Goal: Navigation & Orientation: Find specific page/section

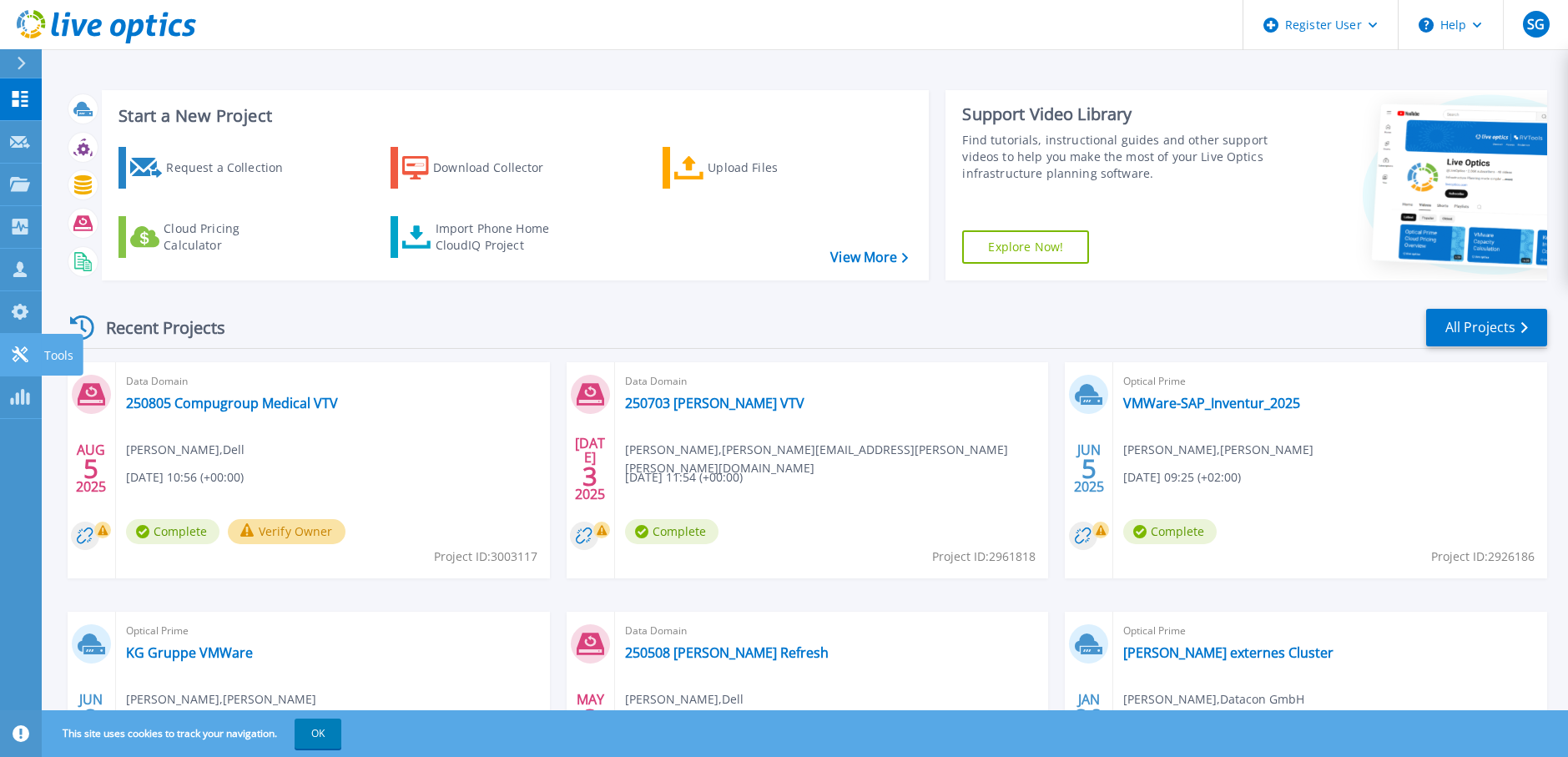
click at [29, 354] on icon at bounding box center [20, 355] width 20 height 16
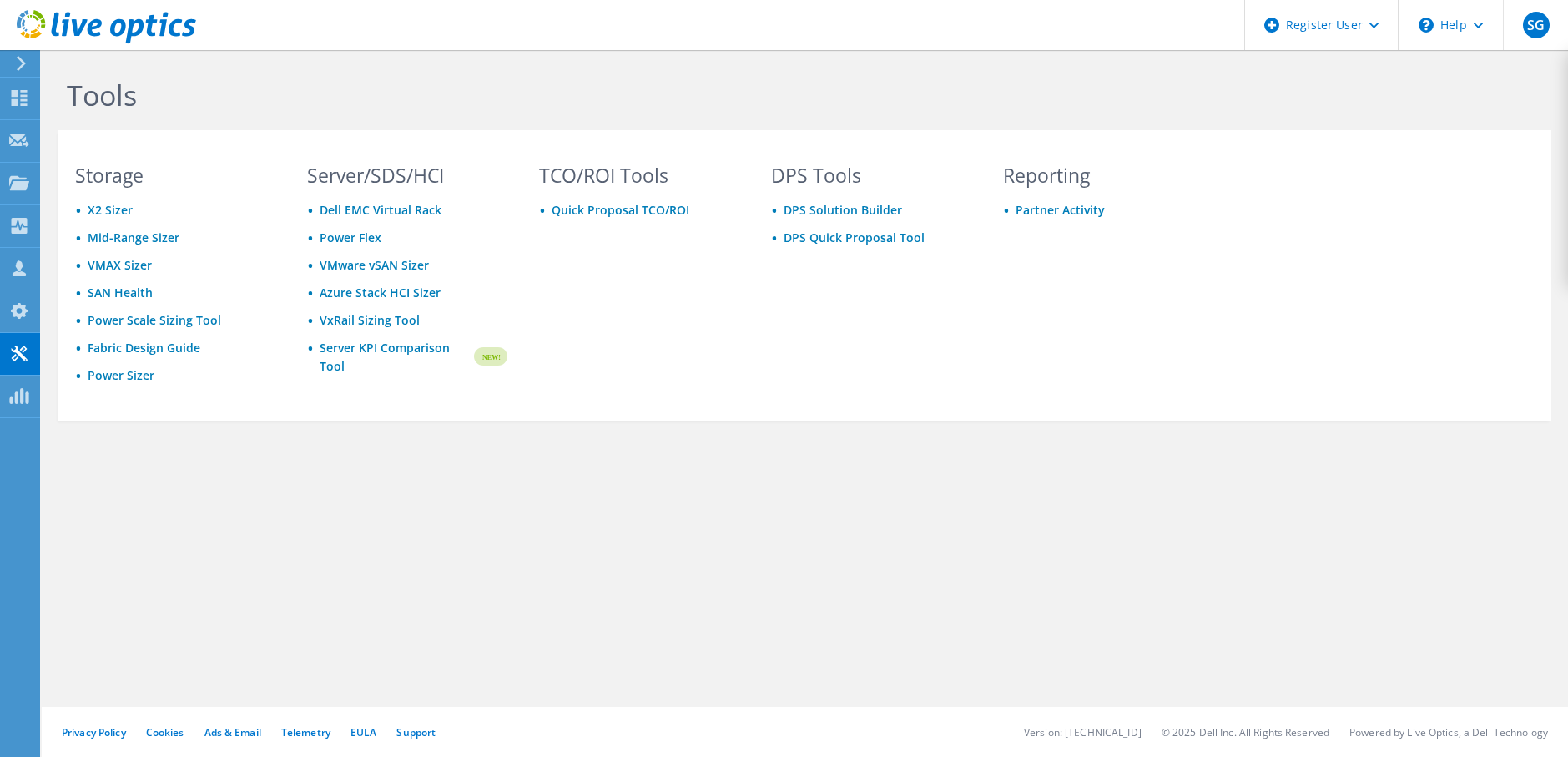
click at [55, 353] on div "Tools Storage X2 Sizer Mid-Range Sizer VMAX Sizer SAN Health Power Scale Sizing…" at bounding box center [804, 285] width 1526 height 471
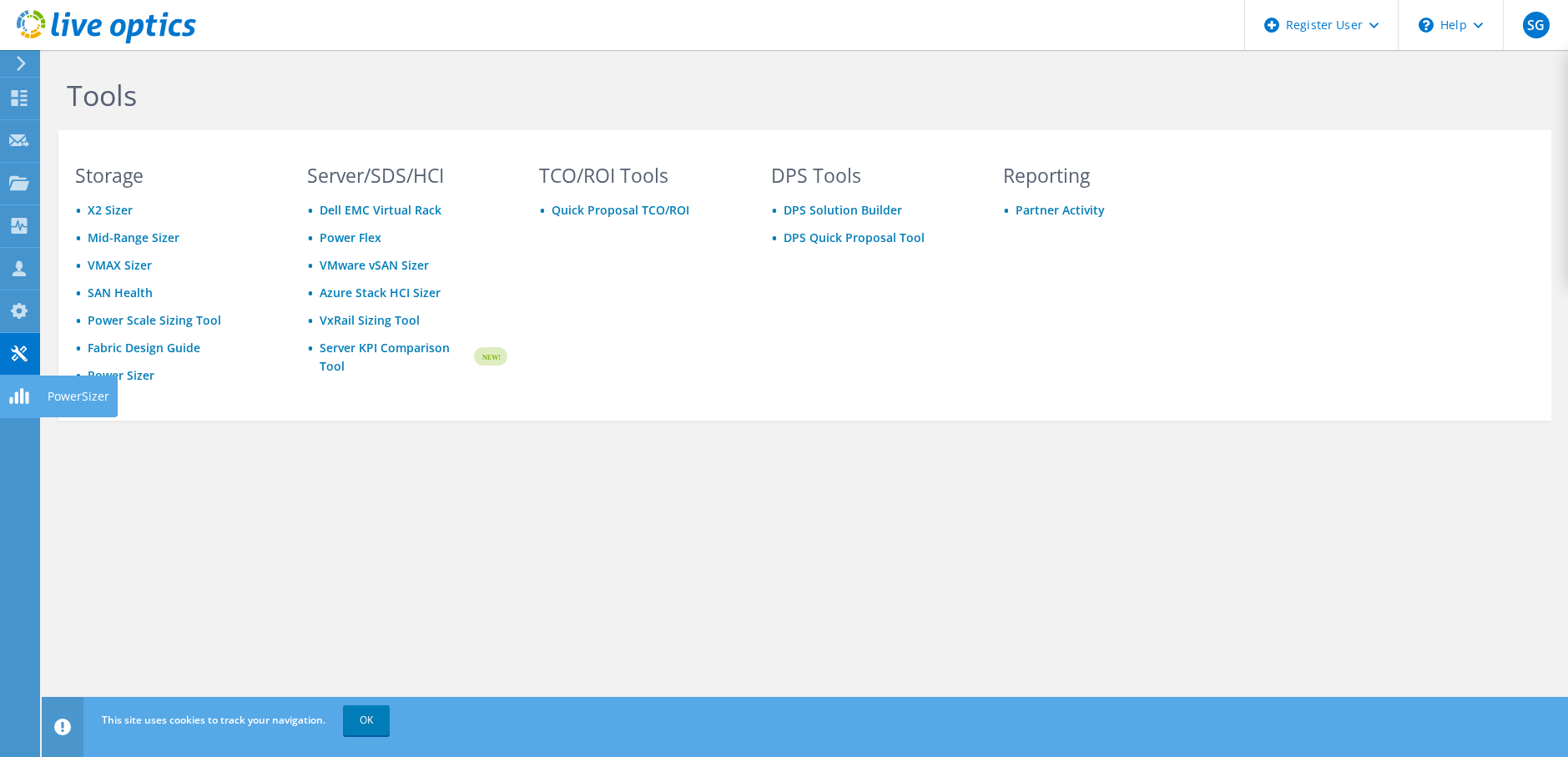
click at [63, 395] on div "PowerSizer" at bounding box center [78, 396] width 78 height 41
click at [85, 137] on div "Request Capture" at bounding box center [95, 140] width 111 height 41
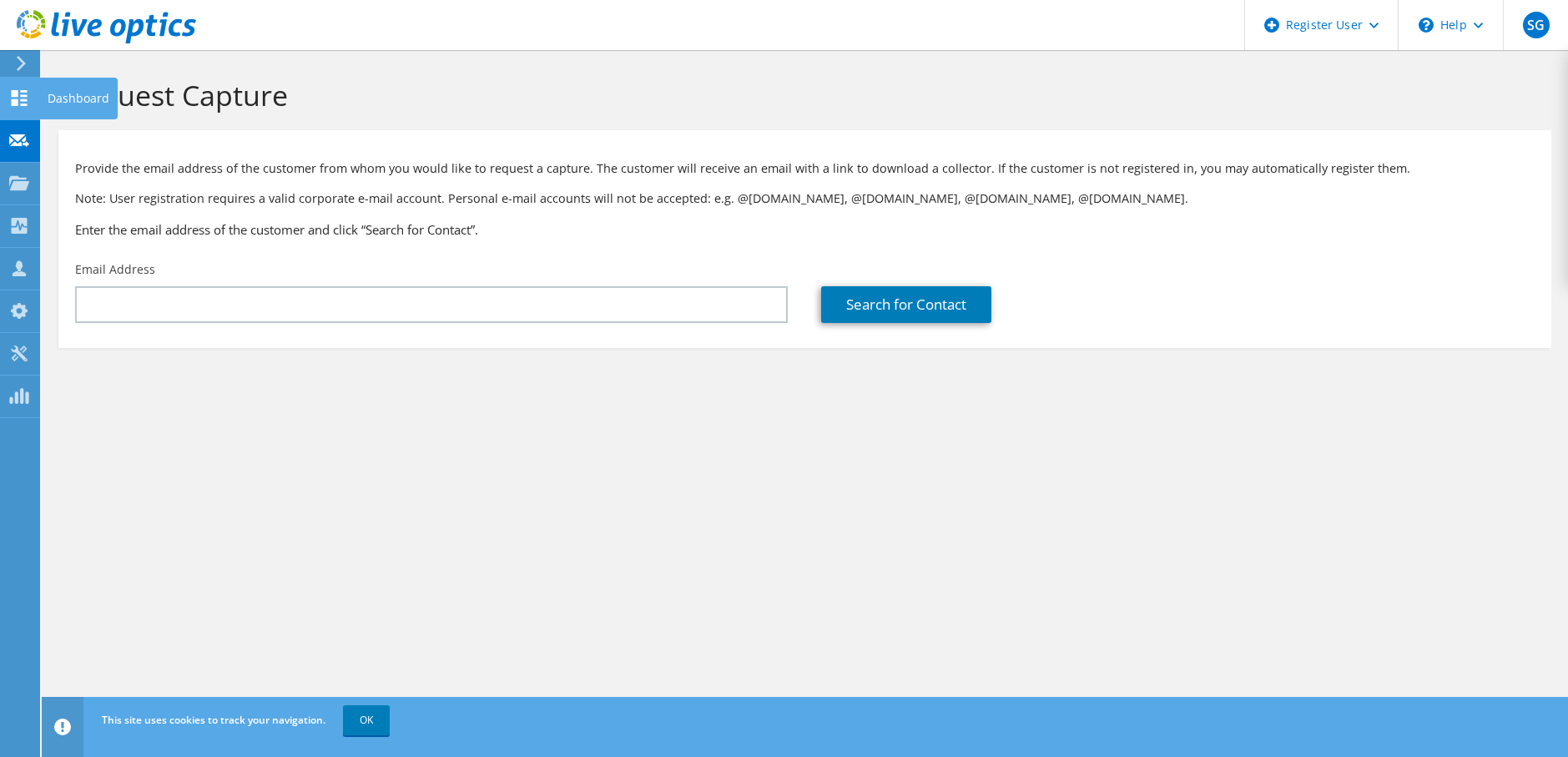
click at [81, 90] on div "Dashboard" at bounding box center [78, 98] width 78 height 41
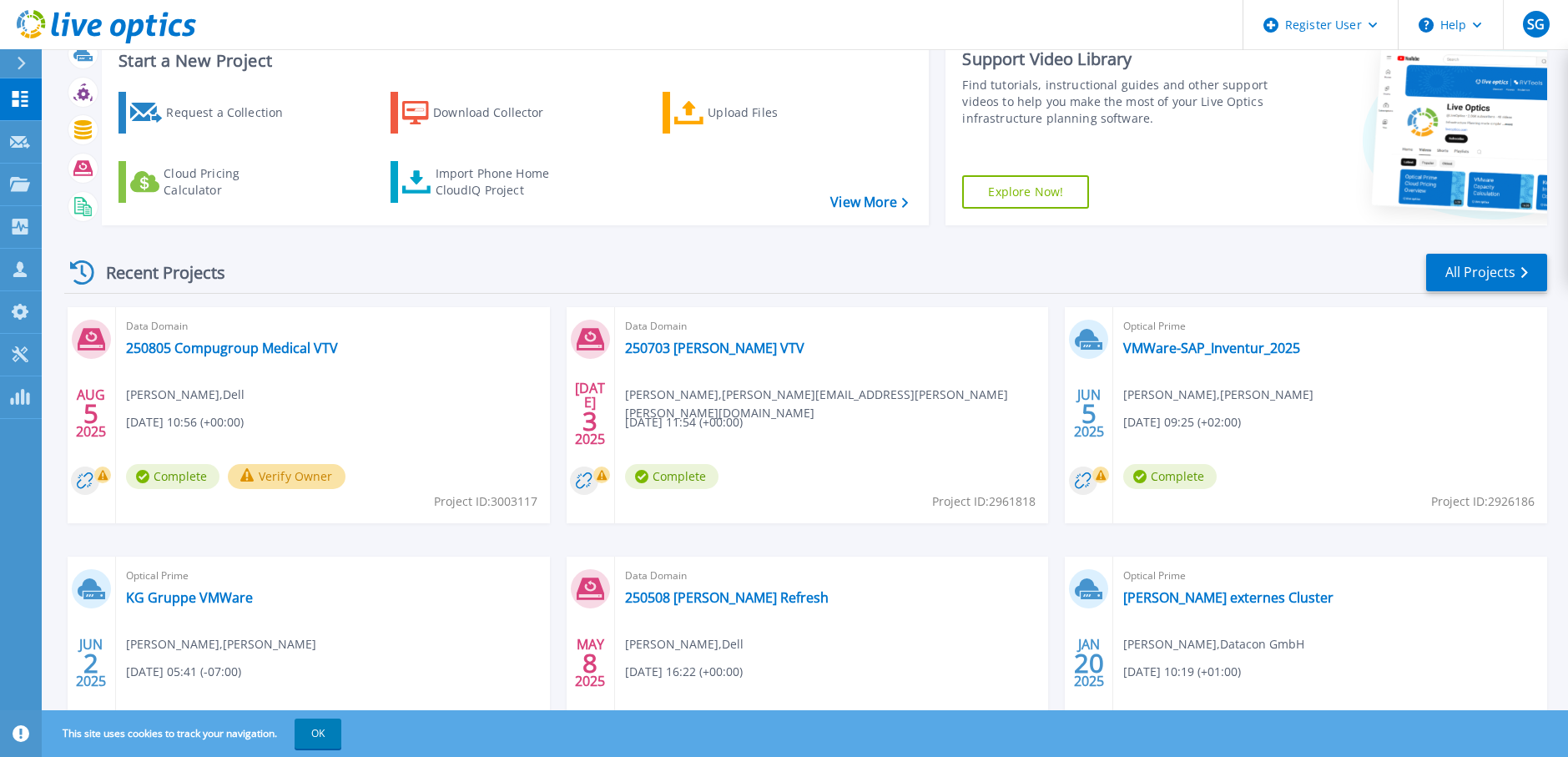
scroll to position [84, 0]
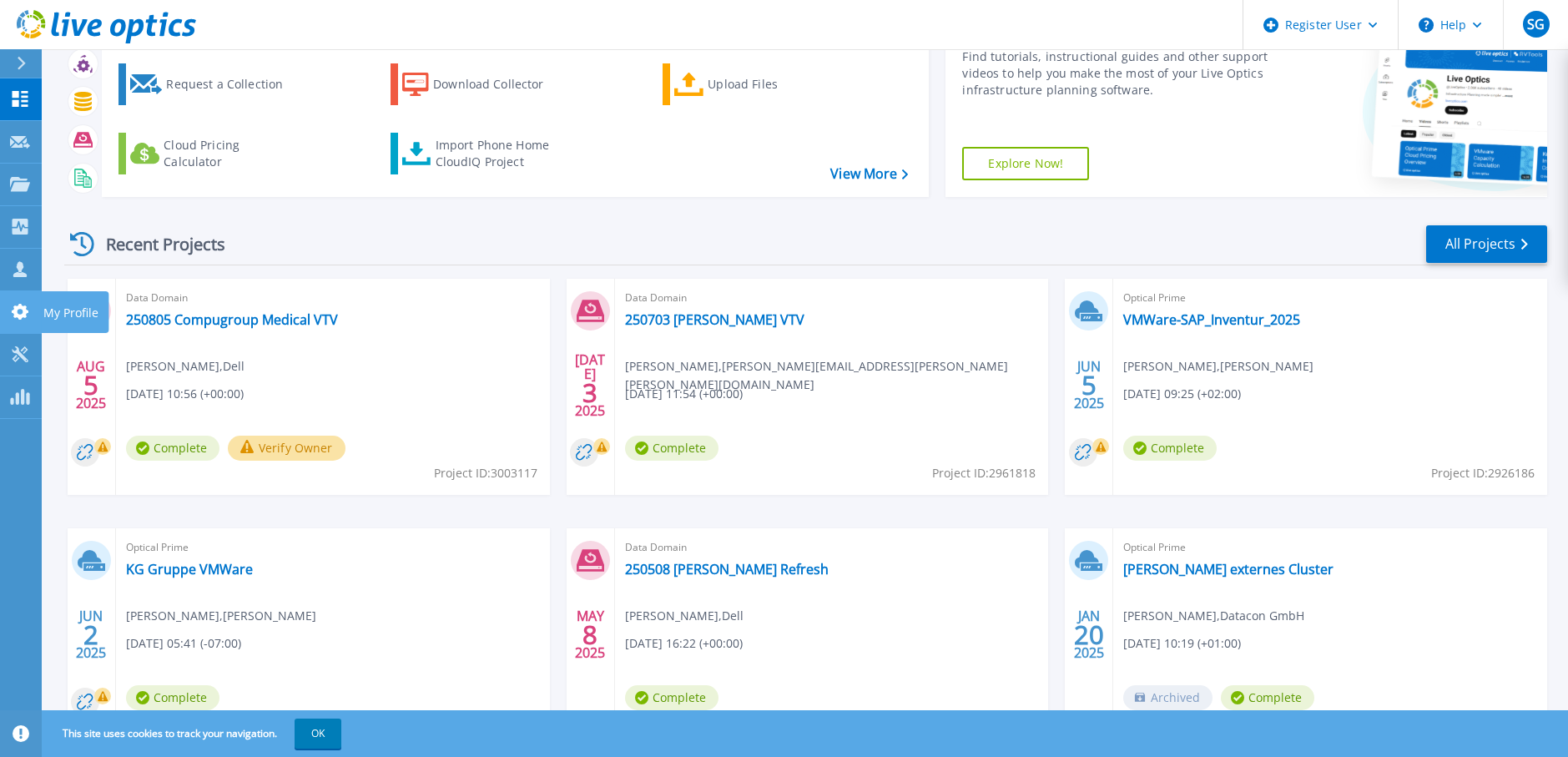
click at [79, 312] on p "My Profile" at bounding box center [70, 313] width 55 height 43
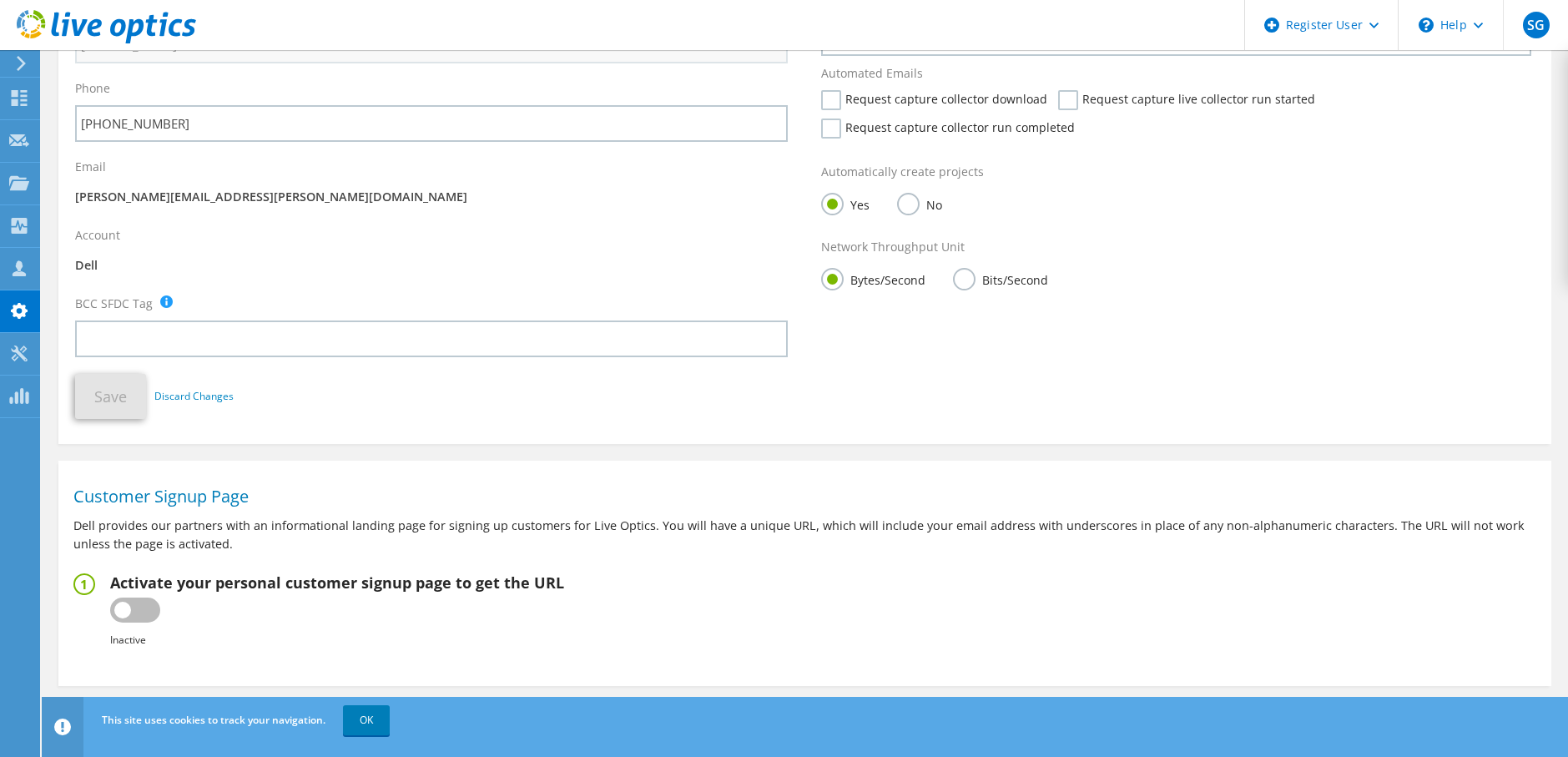
scroll to position [302, 0]
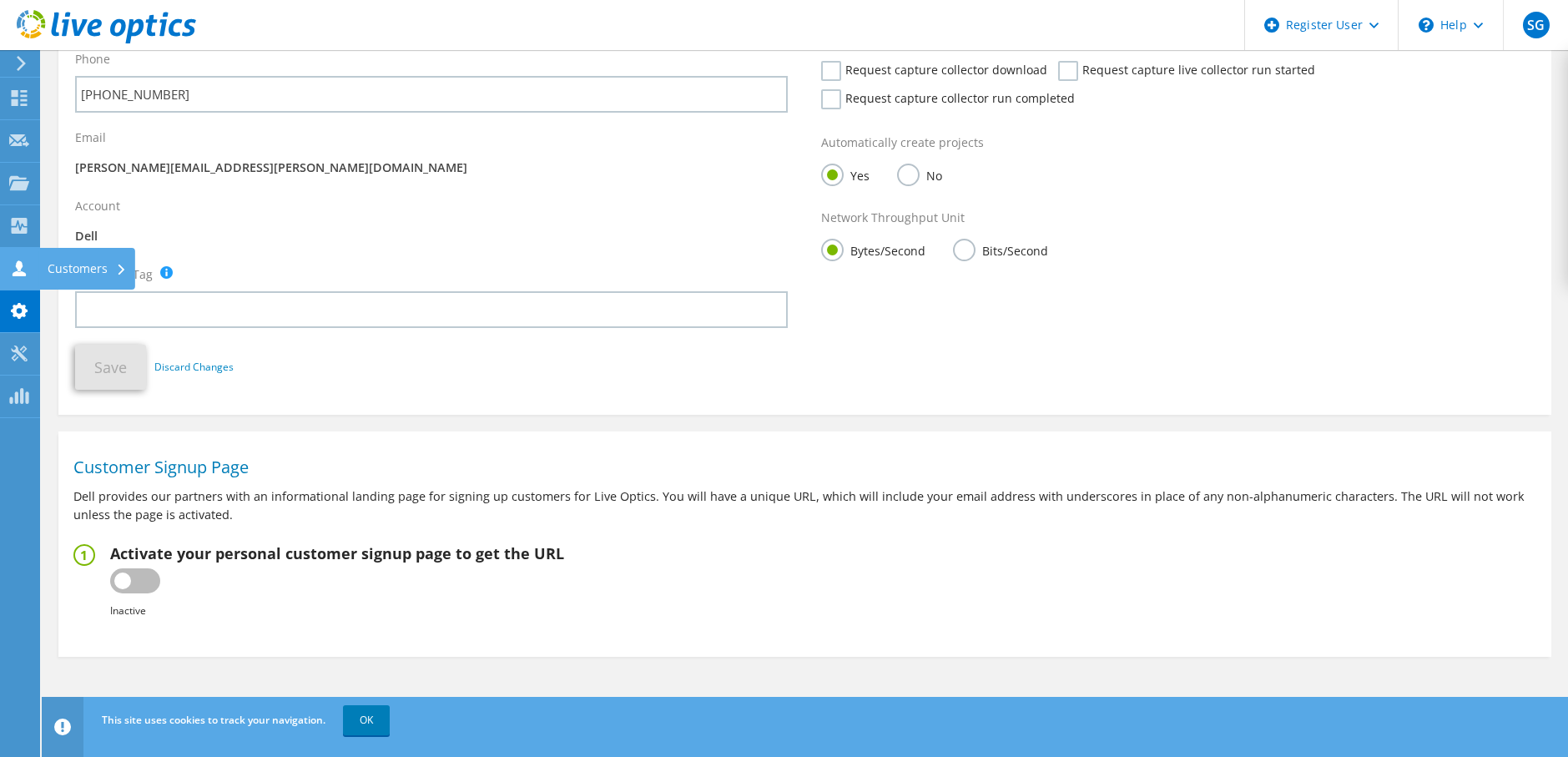
click at [88, 266] on div "Customers" at bounding box center [87, 268] width 96 height 41
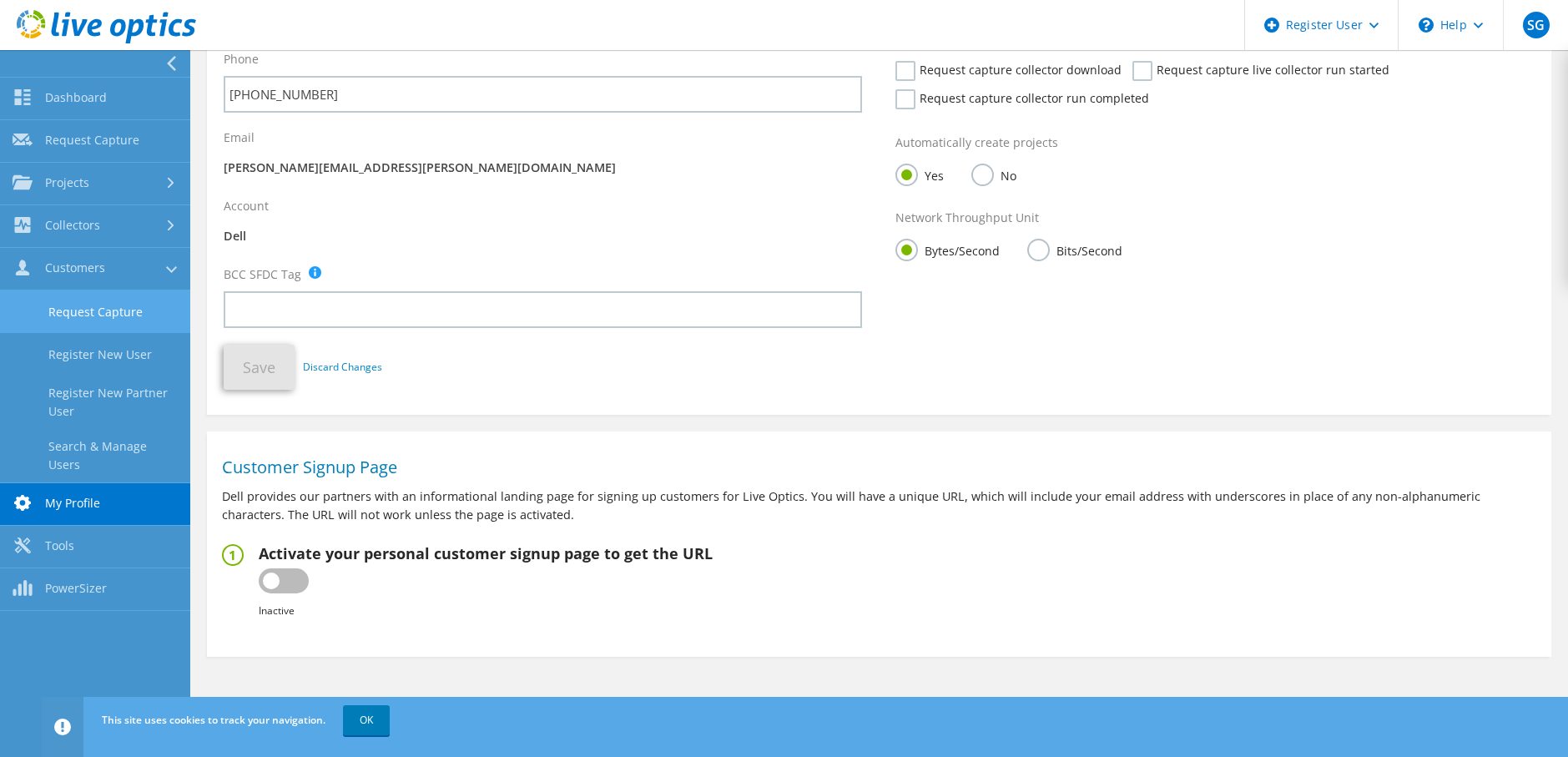
click at [95, 311] on link "Request Capture" at bounding box center [95, 311] width 190 height 42
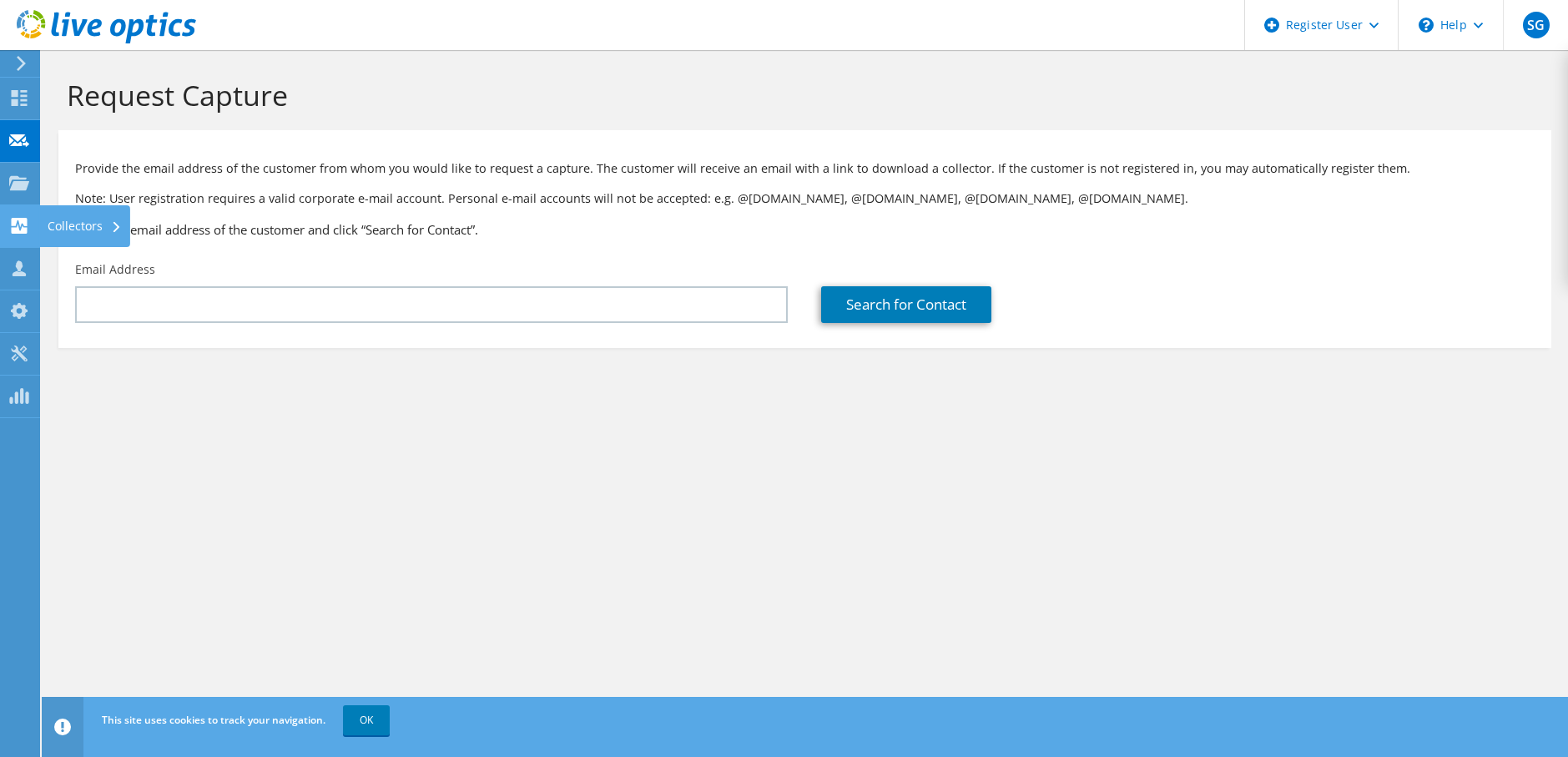
click at [81, 226] on div "Collectors" at bounding box center [85, 226] width 91 height 41
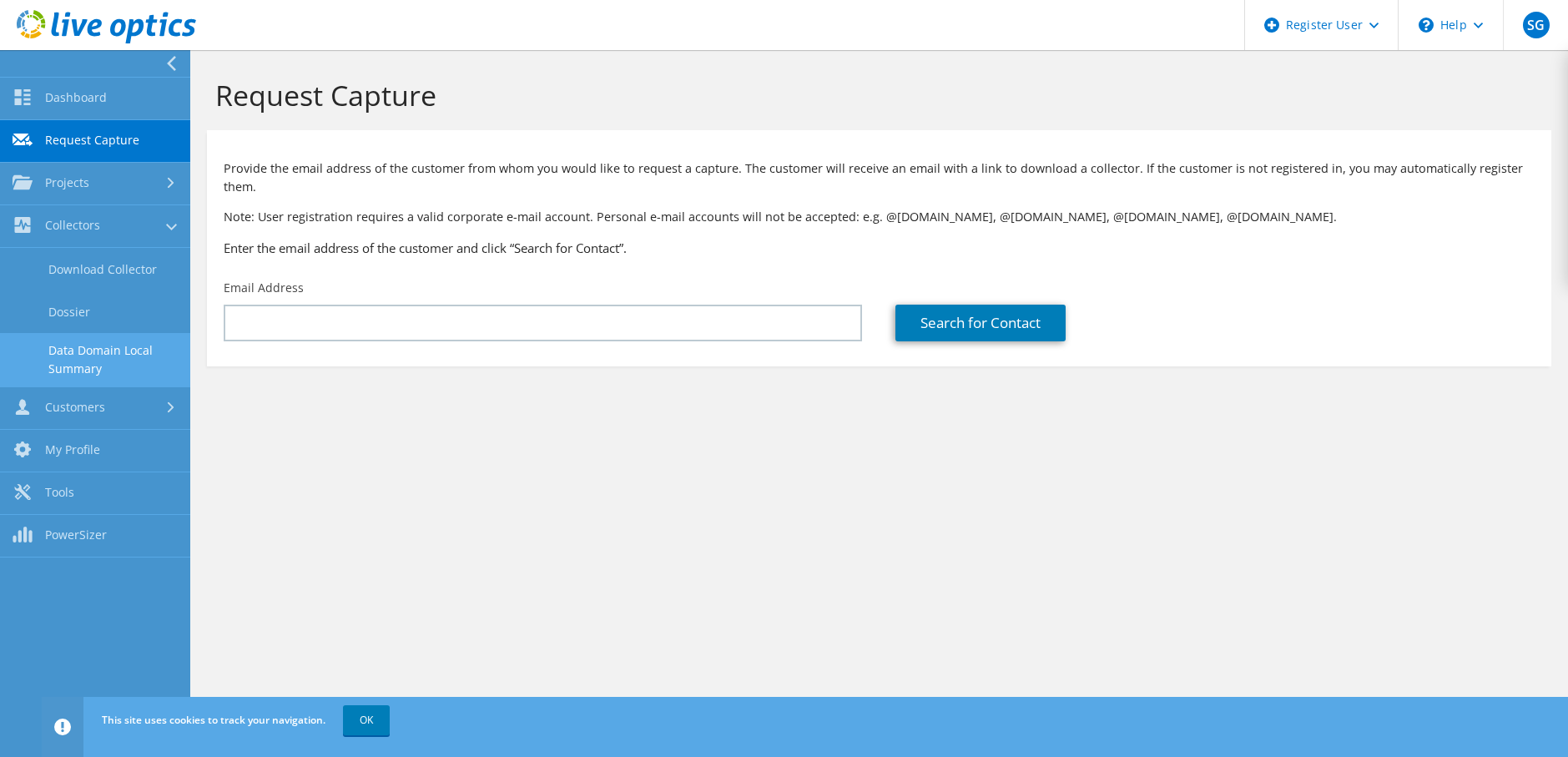
click at [97, 345] on link "Data Domain Local Summary" at bounding box center [95, 359] width 190 height 53
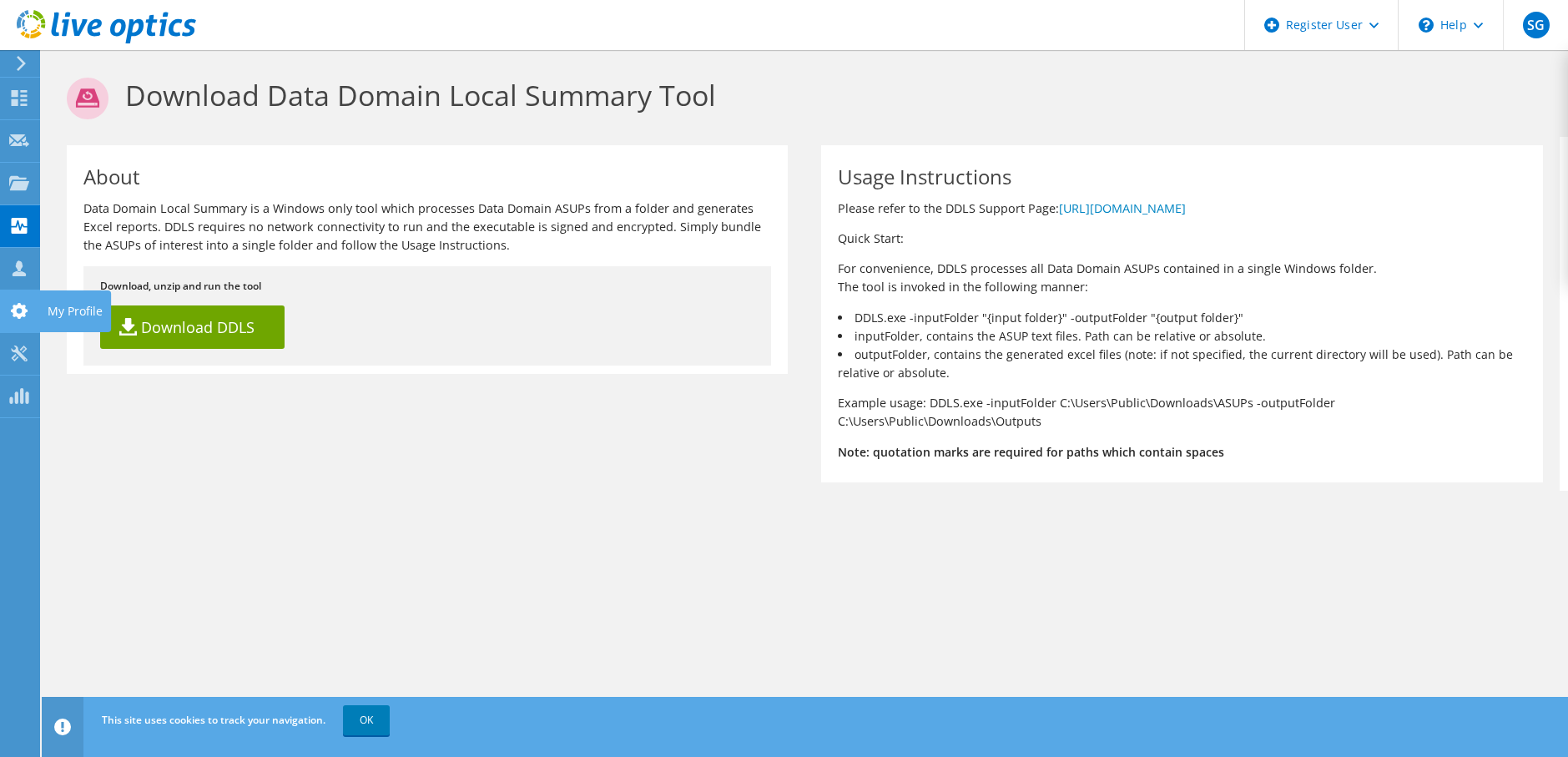
click at [71, 314] on div "My Profile" at bounding box center [76, 311] width 72 height 41
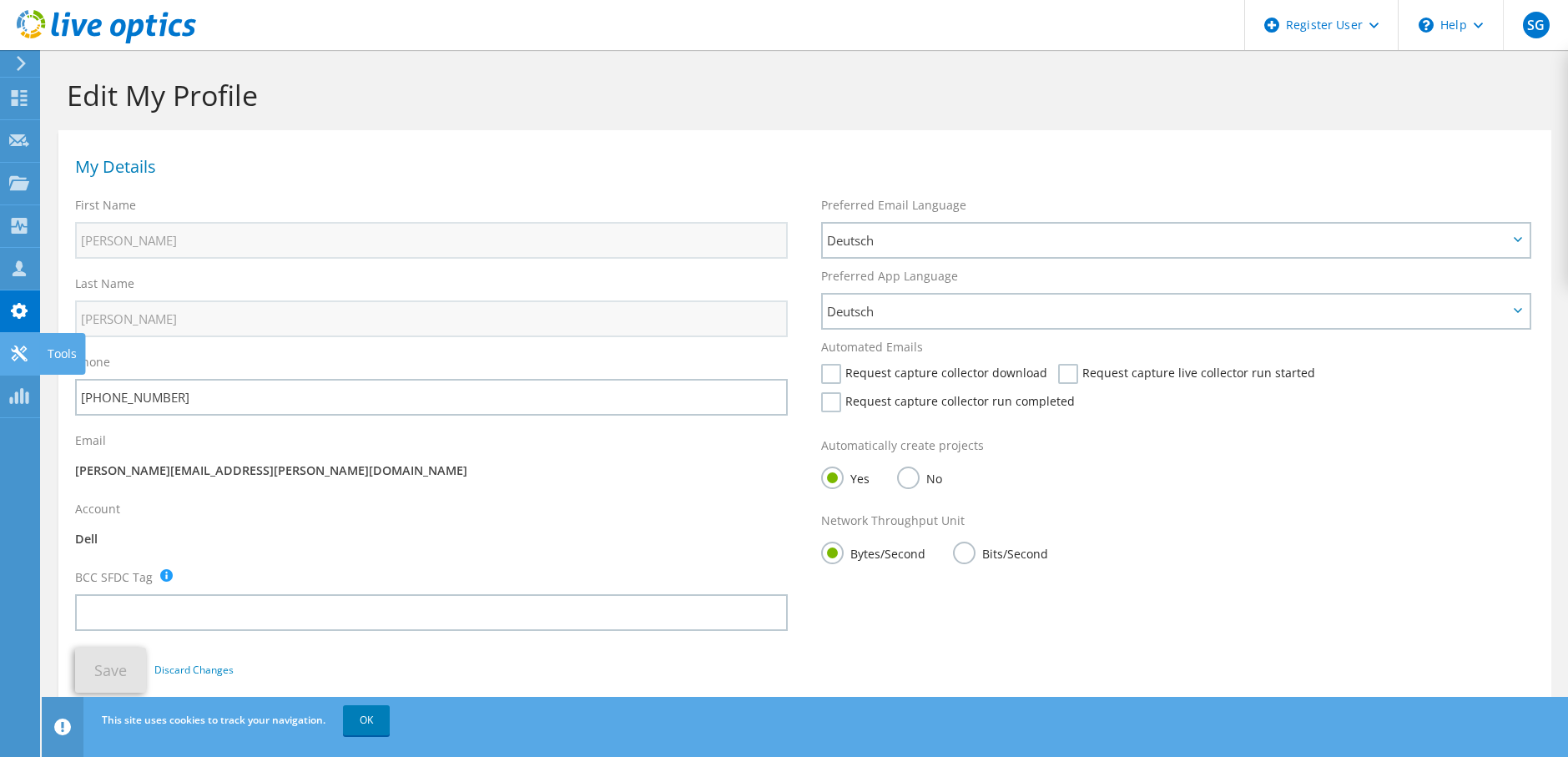
click at [50, 357] on div "Tools" at bounding box center [62, 354] width 46 height 41
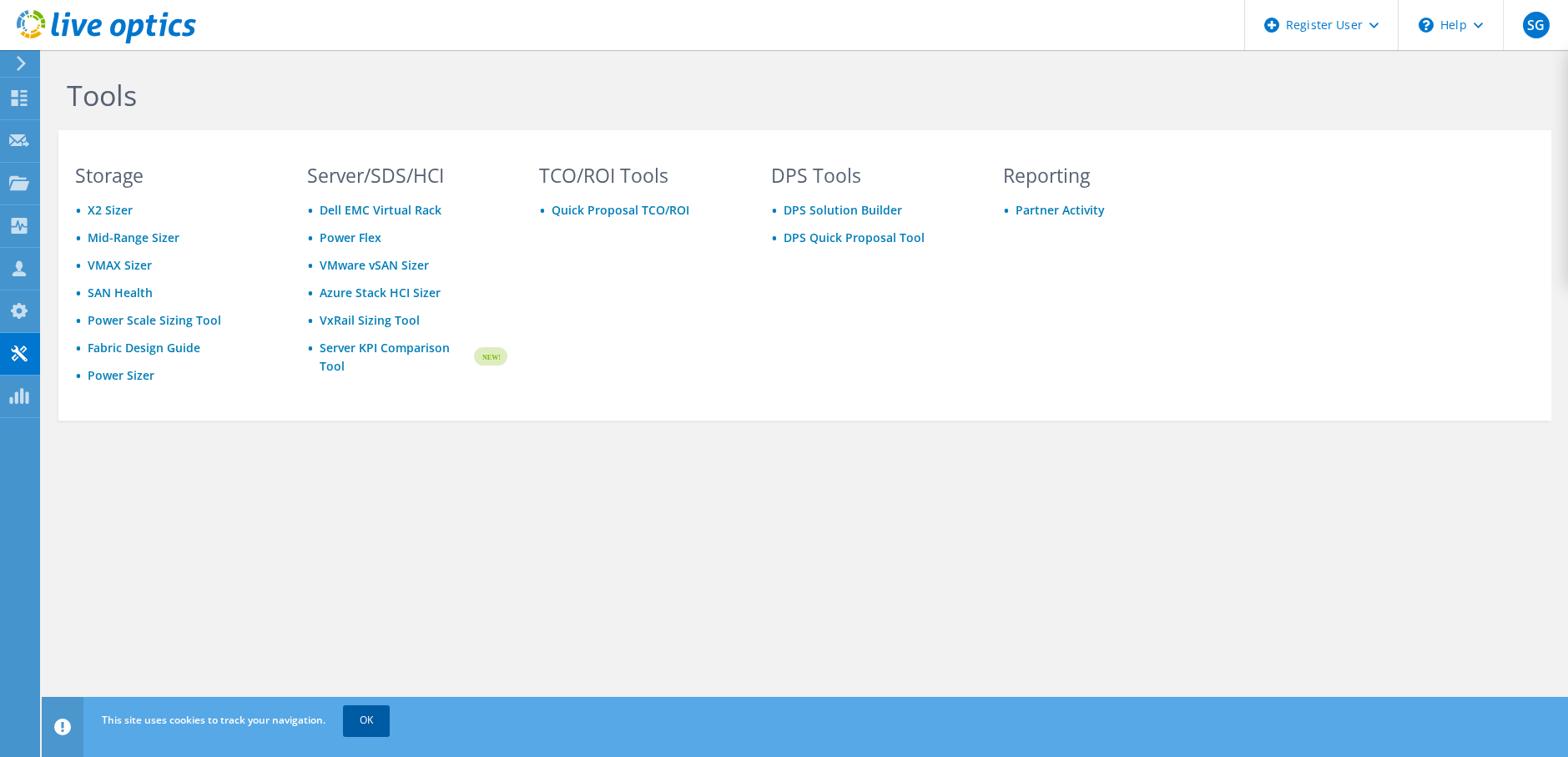
click at [365, 717] on link "OK" at bounding box center [366, 719] width 47 height 30
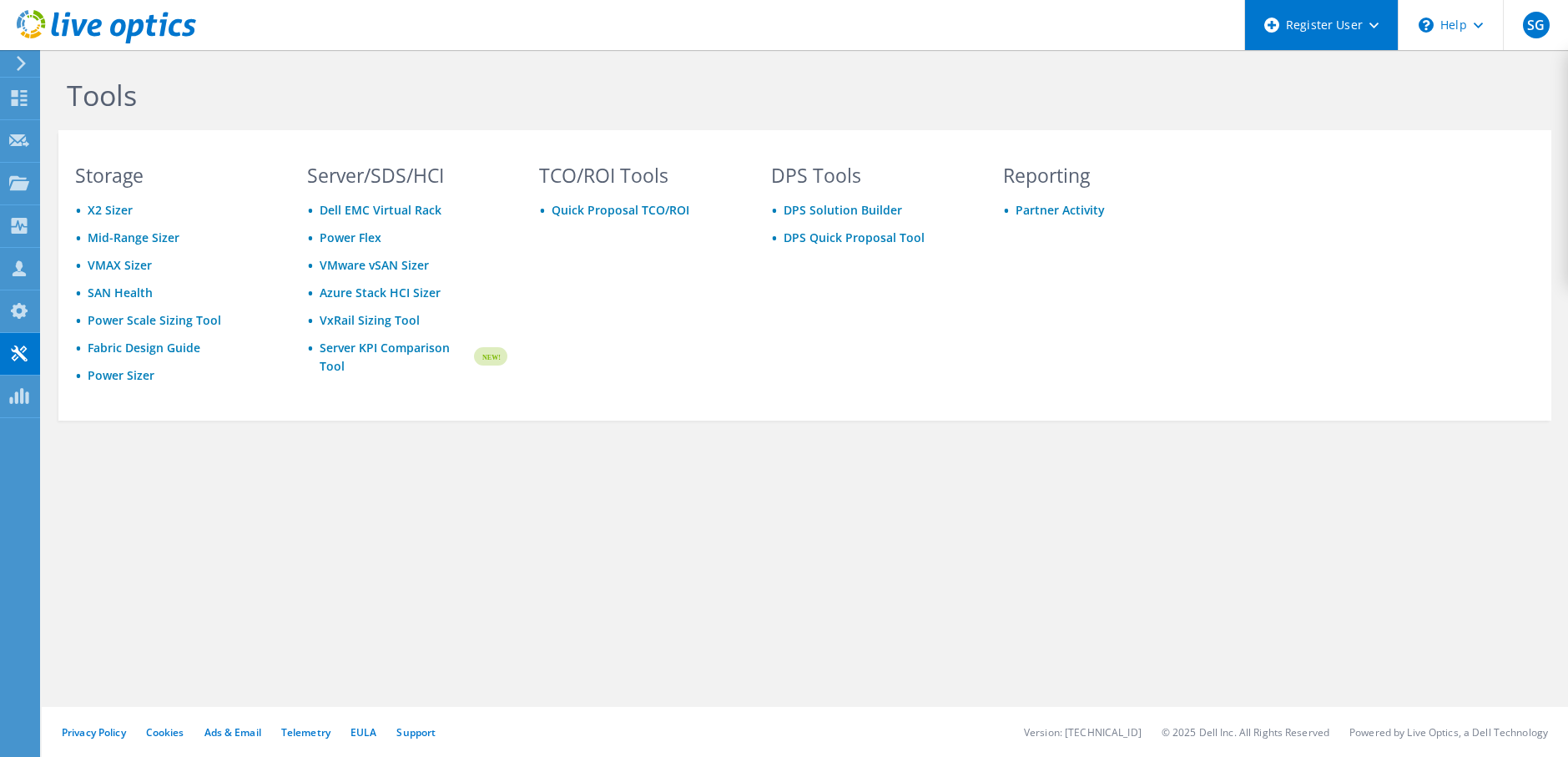
click at [1372, 23] on icon at bounding box center [1374, 25] width 9 height 5
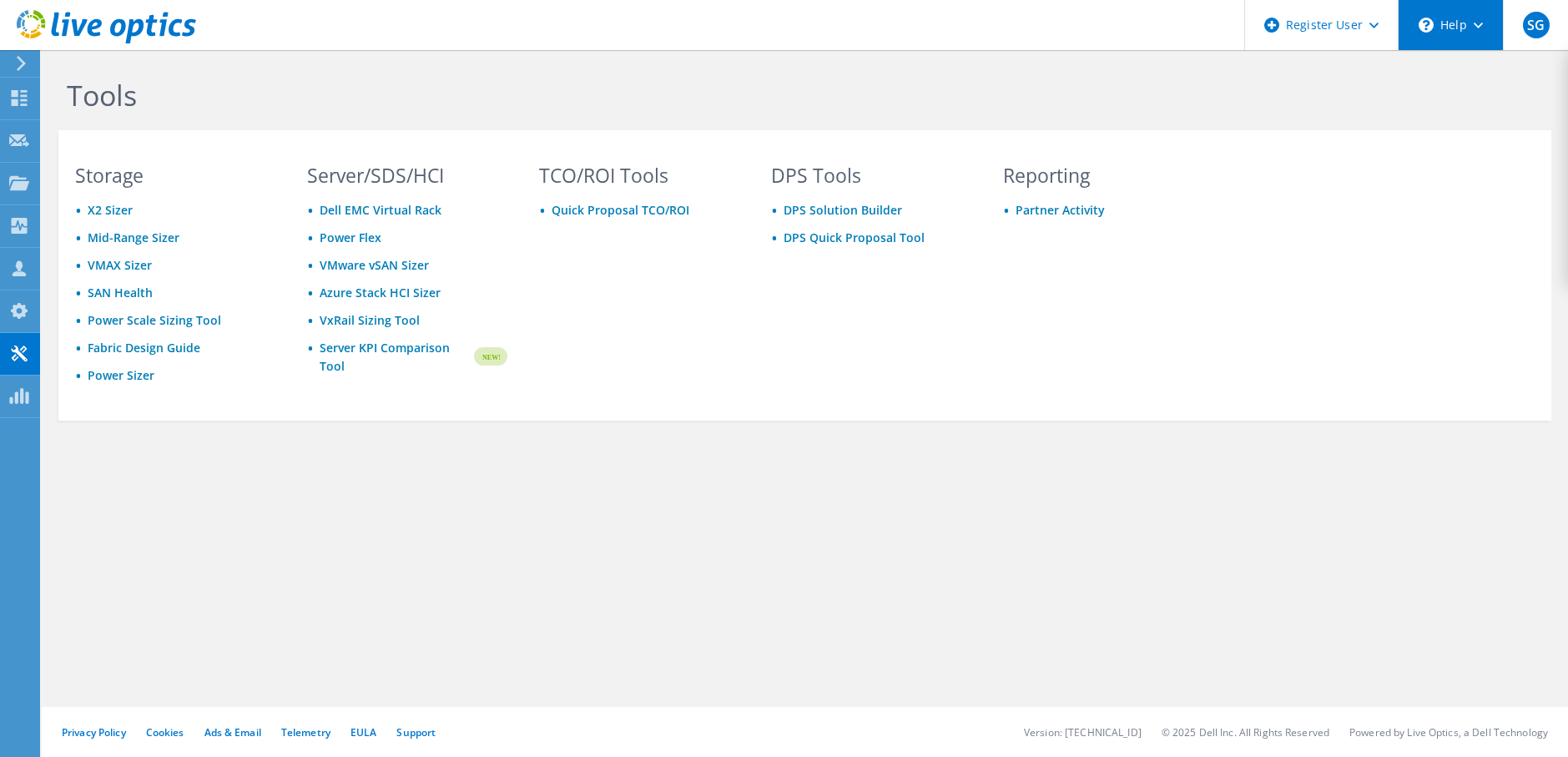
click at [1480, 23] on use at bounding box center [1478, 25] width 9 height 5
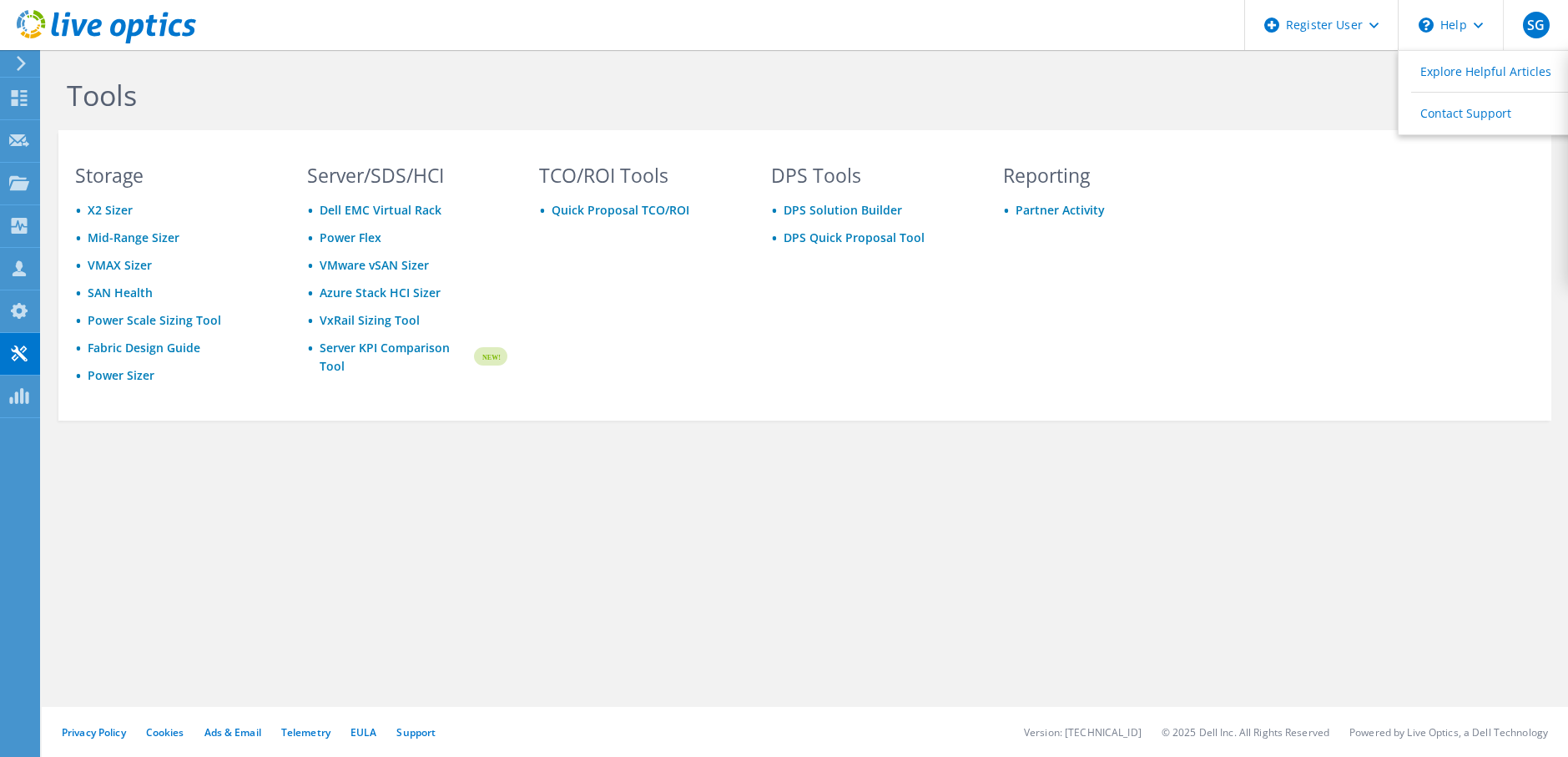
click at [213, 86] on h1 "Tools" at bounding box center [629, 95] width 1126 height 35
click at [24, 58] on icon at bounding box center [22, 63] width 13 height 15
